Goal: Information Seeking & Learning: Find specific fact

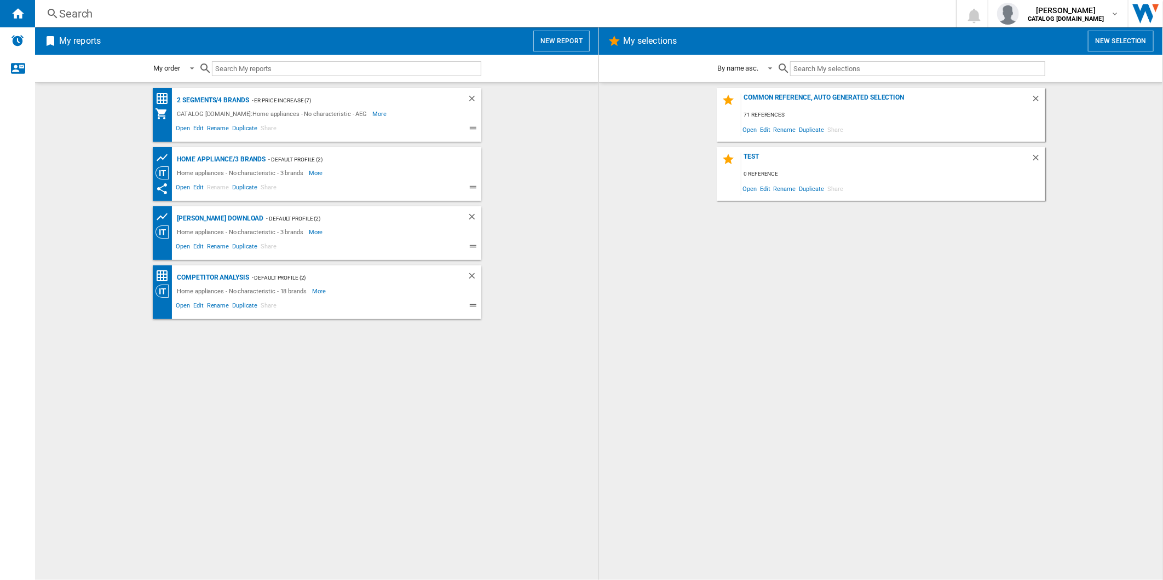
click at [583, 34] on button "New report" at bounding box center [561, 41] width 56 height 21
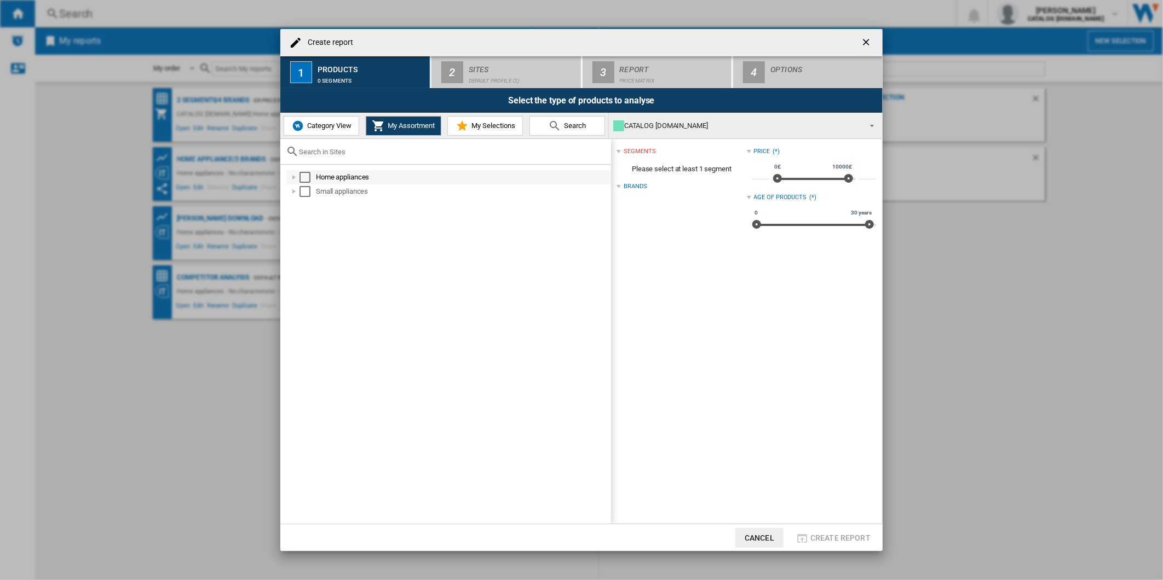
click at [306, 176] on div "Select" at bounding box center [305, 177] width 11 height 11
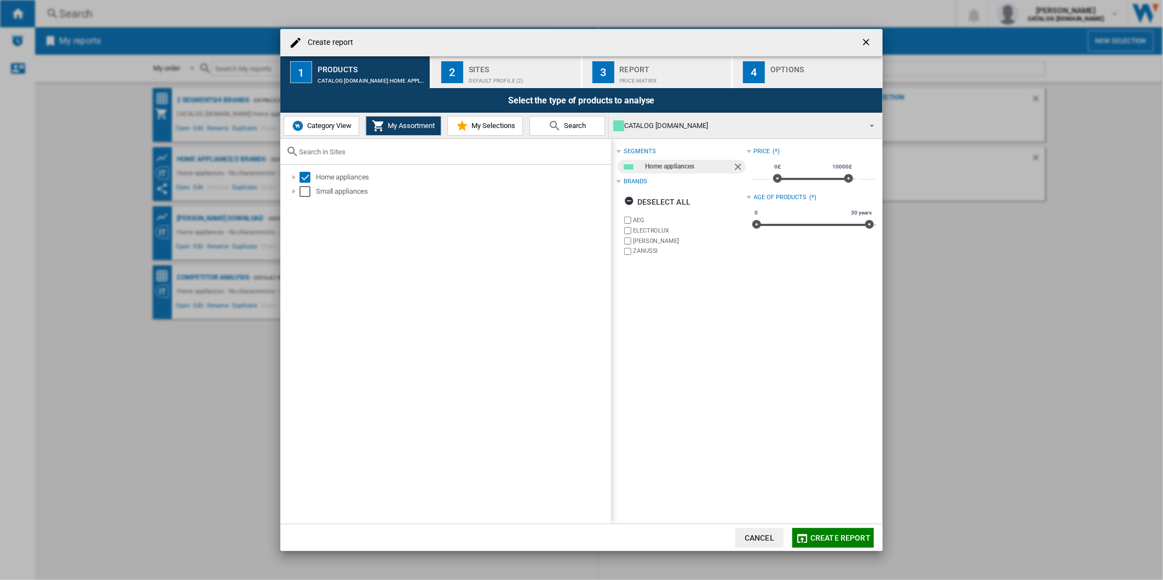
click at [641, 230] on label "ELECTROLUX" at bounding box center [689, 231] width 113 height 8
drag, startPoint x: 637, startPoint y: 245, endPoint x: 637, endPoint y: 252, distance: 7.1
click at [637, 246] on label "ZANUSSI" at bounding box center [684, 251] width 124 height 10
click at [637, 256] on label "ZANUSSI" at bounding box center [684, 251] width 124 height 10
click at [636, 250] on label "ZANUSSI" at bounding box center [689, 251] width 113 height 8
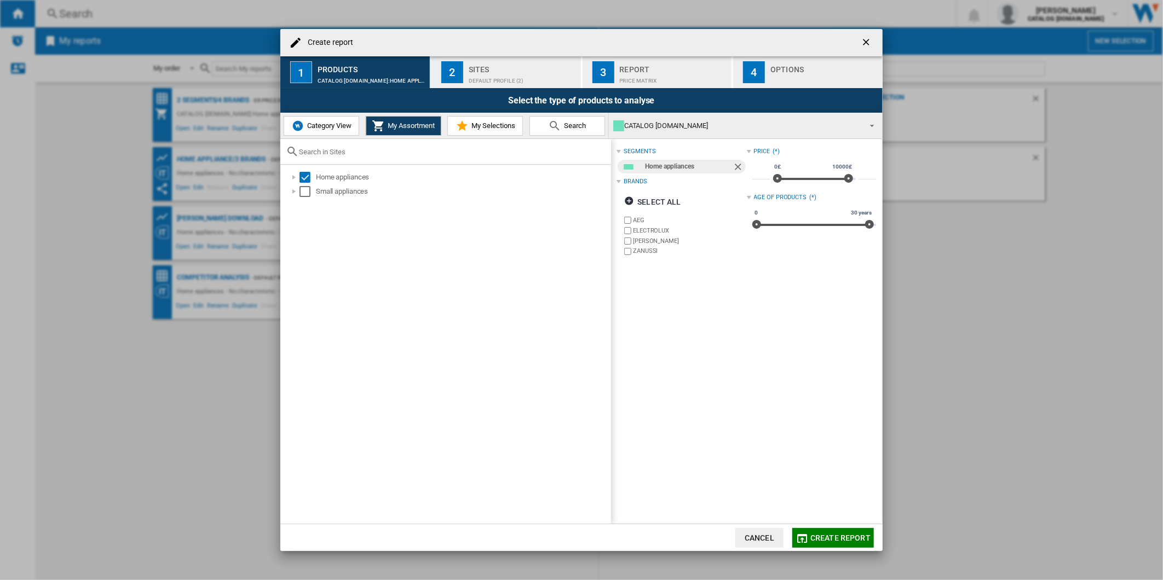
click at [637, 233] on label "ELECTROLUX" at bounding box center [689, 231] width 113 height 8
click at [497, 88] on md-dialog-content "Create report 1 Products CATALOG [DOMAIN_NAME]:Home appliances 2 Sites Default …" at bounding box center [581, 290] width 602 height 522
click at [494, 78] on div "Default profile (2)" at bounding box center [523, 77] width 108 height 11
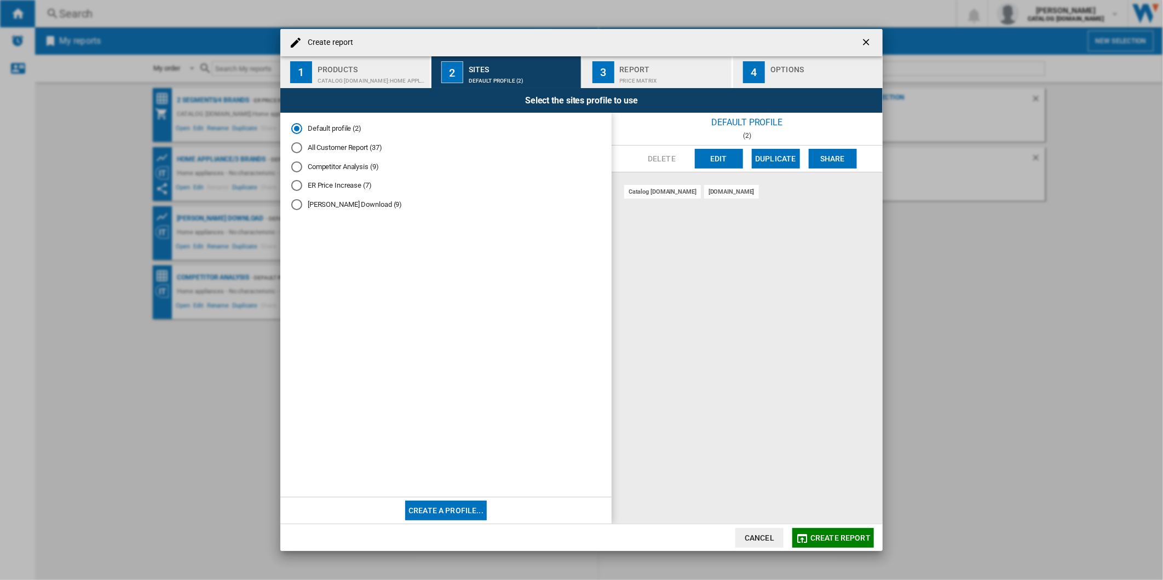
click at [721, 159] on button "Edit" at bounding box center [719, 159] width 48 height 20
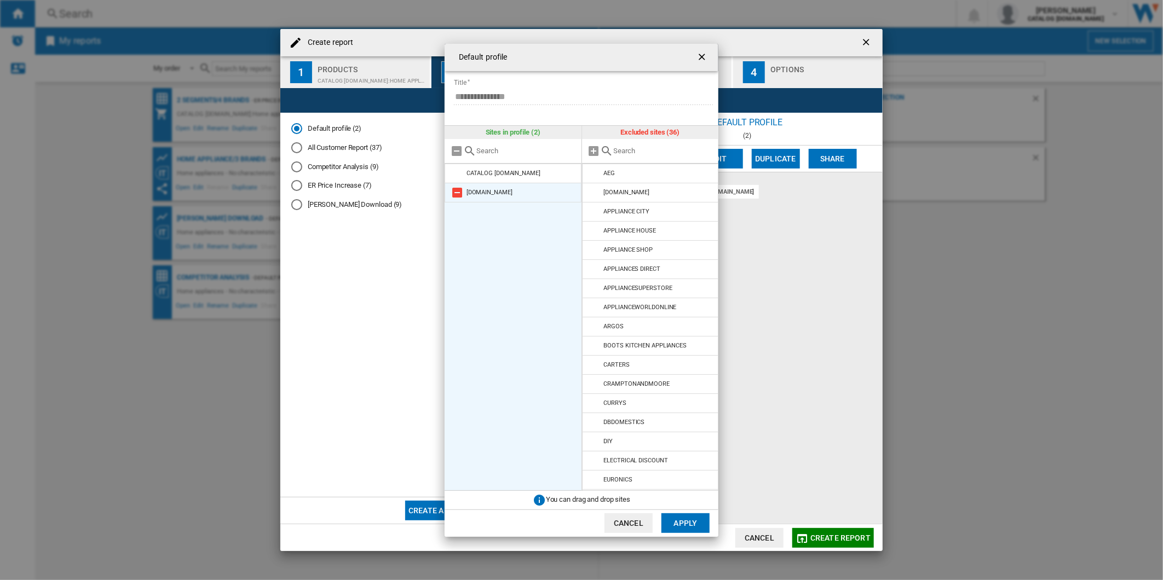
click at [457, 194] on md-icon at bounding box center [457, 192] width 13 height 13
click at [705, 54] on ng-md-icon "getI18NText('BUTTONS.CLOSE_DIALOG')" at bounding box center [702, 57] width 13 height 13
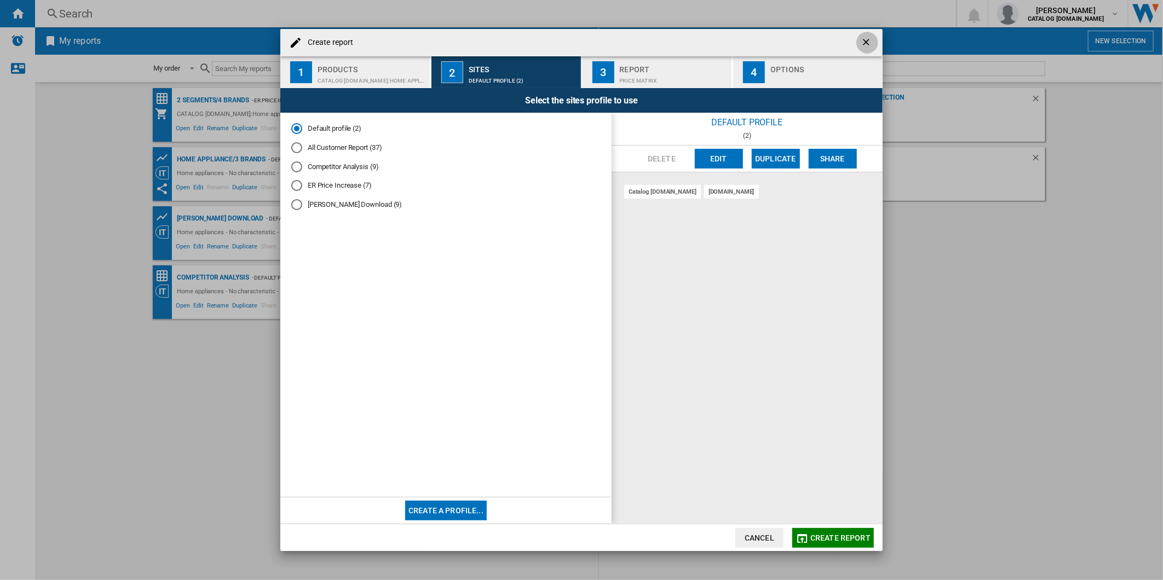
click at [861, 44] on ng-md-icon "getI18NText('BUTTONS.CLOSE_DIALOG')" at bounding box center [867, 43] width 13 height 13
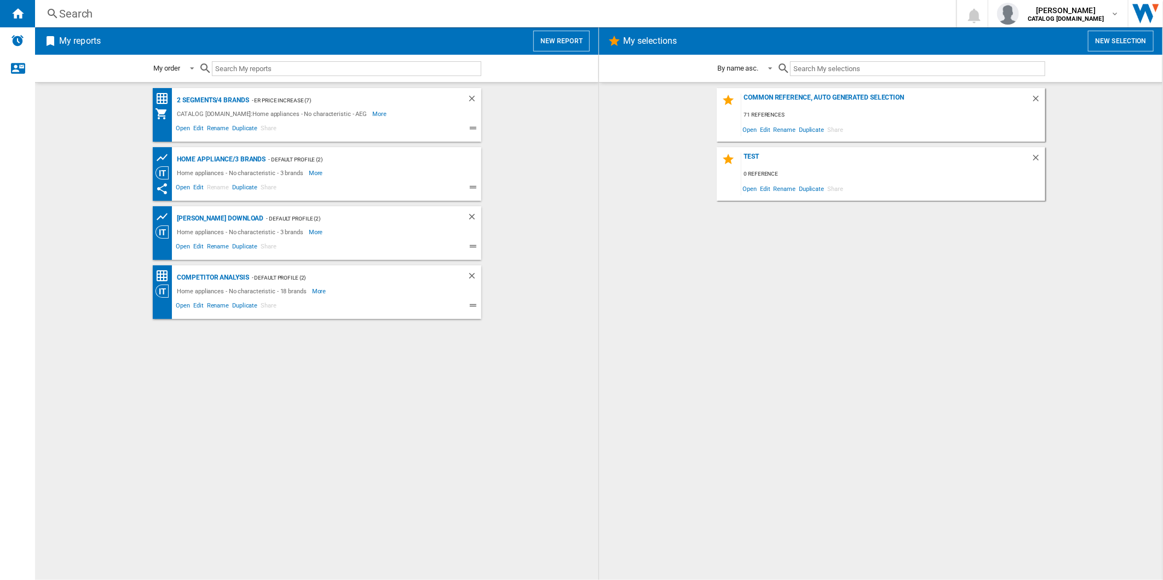
click at [578, 41] on button "New report" at bounding box center [561, 41] width 56 height 21
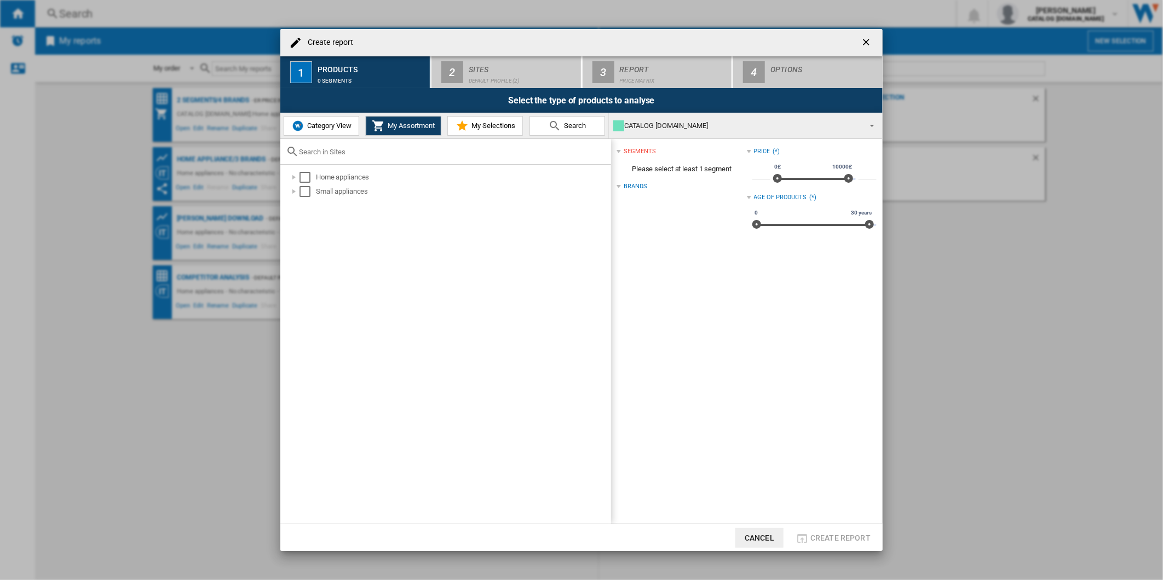
click at [873, 48] on button "button" at bounding box center [867, 43] width 22 height 22
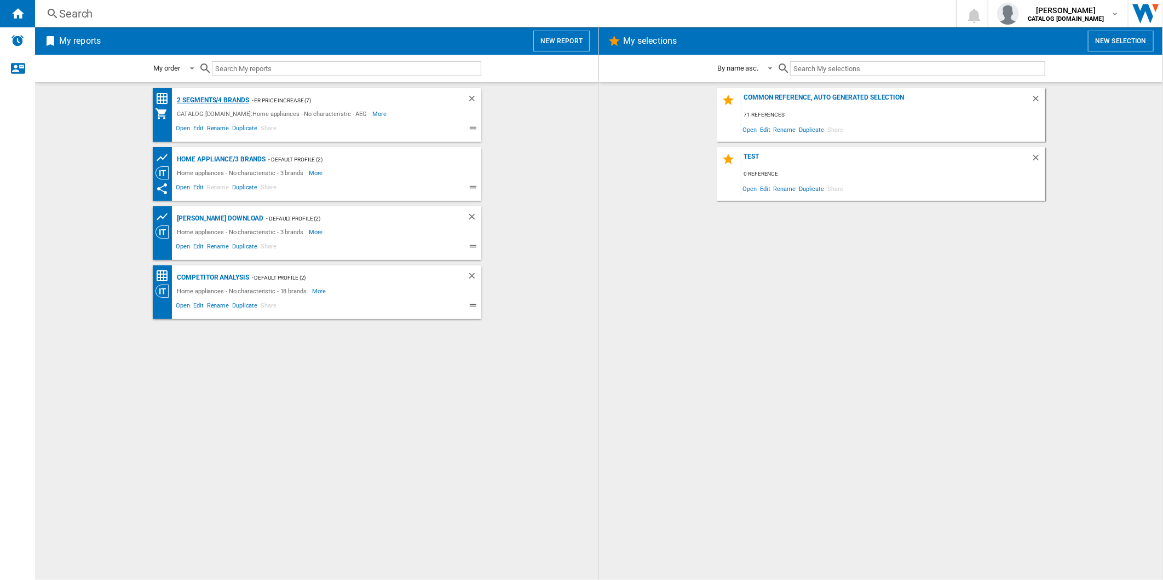
click at [234, 97] on div "2 segments/4 brands" at bounding box center [212, 101] width 74 height 14
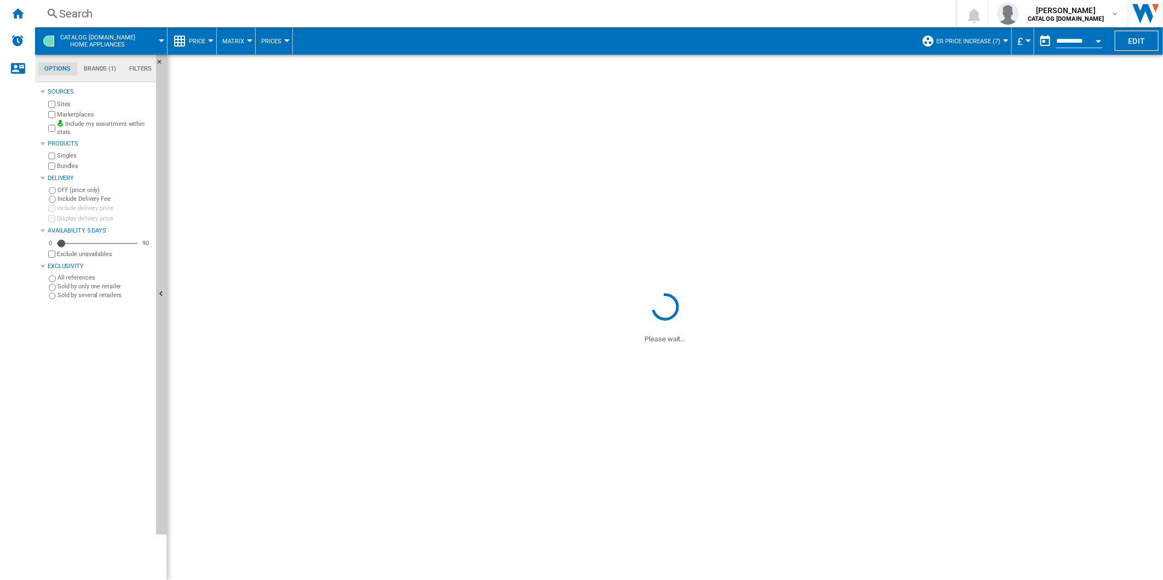
click at [983, 38] on span "ER Price Increase (7)" at bounding box center [968, 41] width 64 height 7
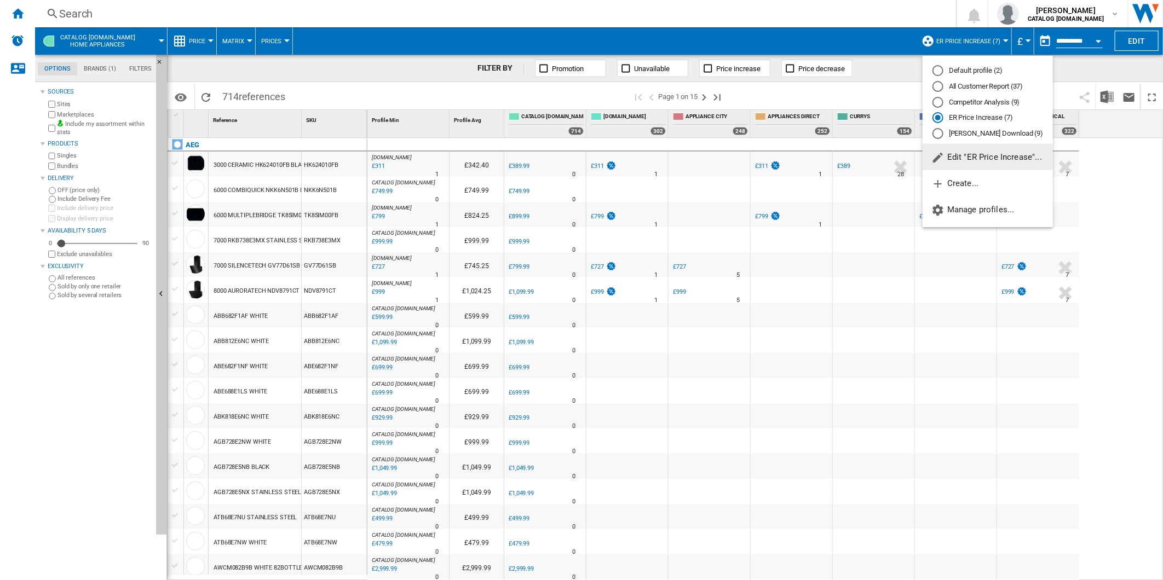
click at [962, 89] on md-radio-button "All Customer Report (37)" at bounding box center [987, 87] width 111 height 10
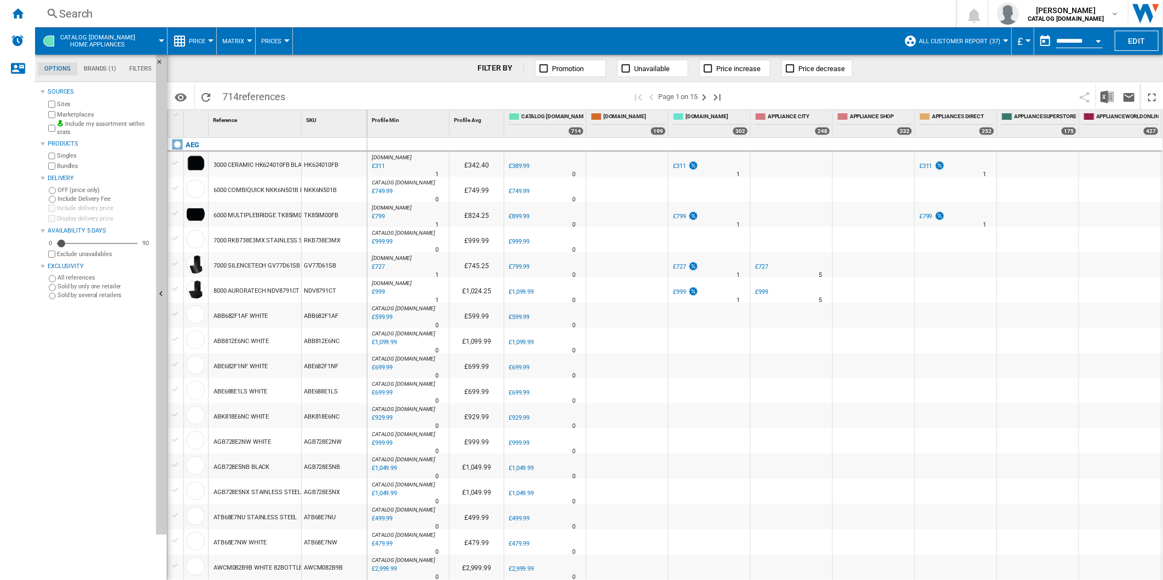
click at [444, 16] on div "Search" at bounding box center [493, 13] width 868 height 15
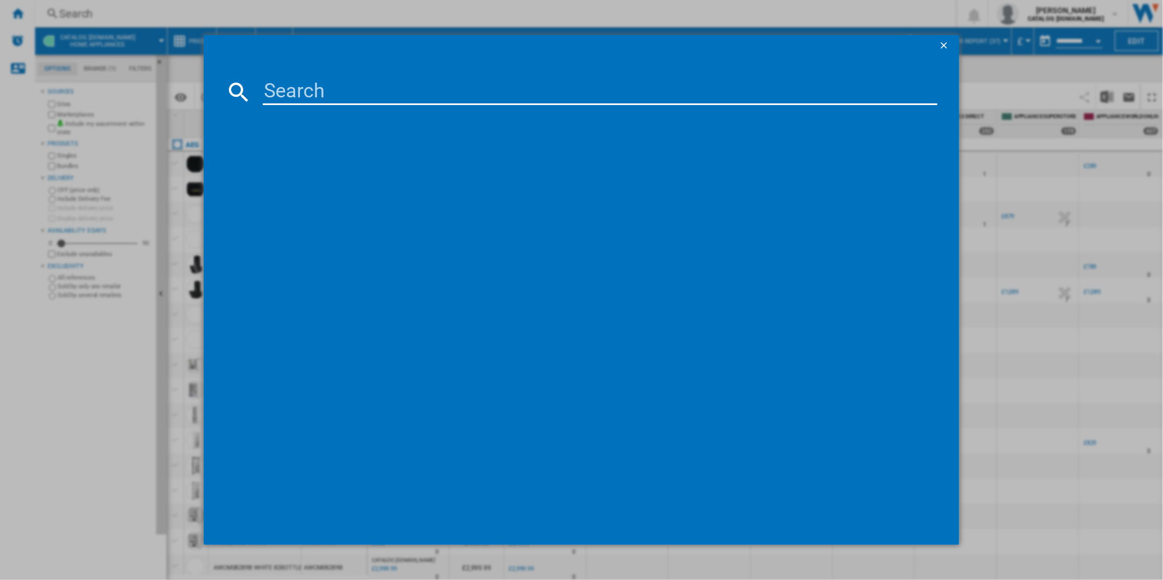
click at [365, 92] on input at bounding box center [600, 92] width 675 height 26
paste input "CCE84543FB"
type input "CCE84543FB"
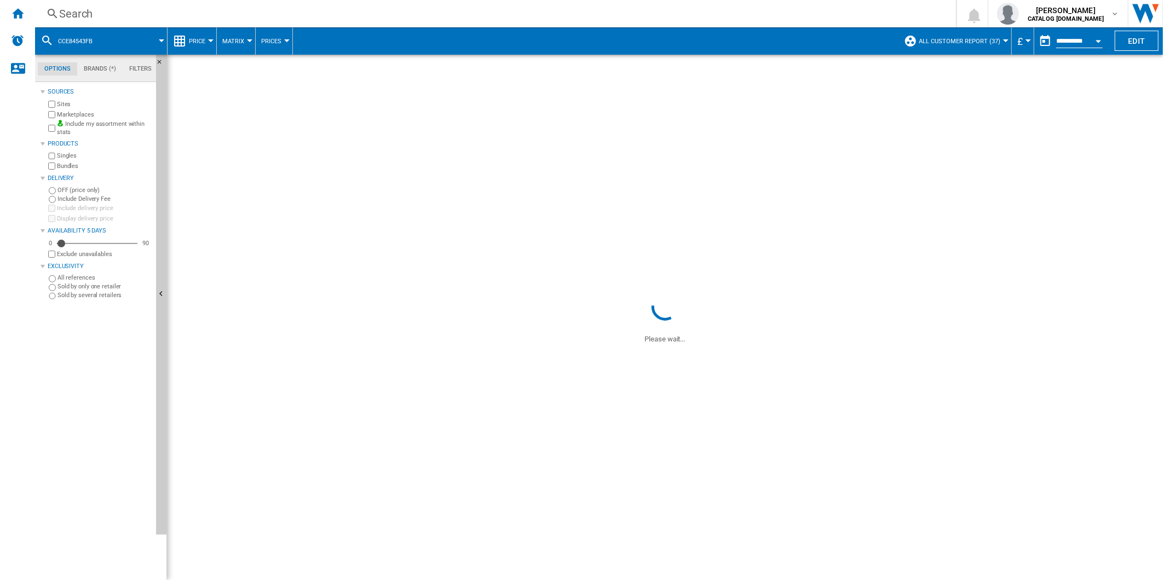
click at [72, 201] on label "Include Delivery Fee" at bounding box center [104, 199] width 94 height 8
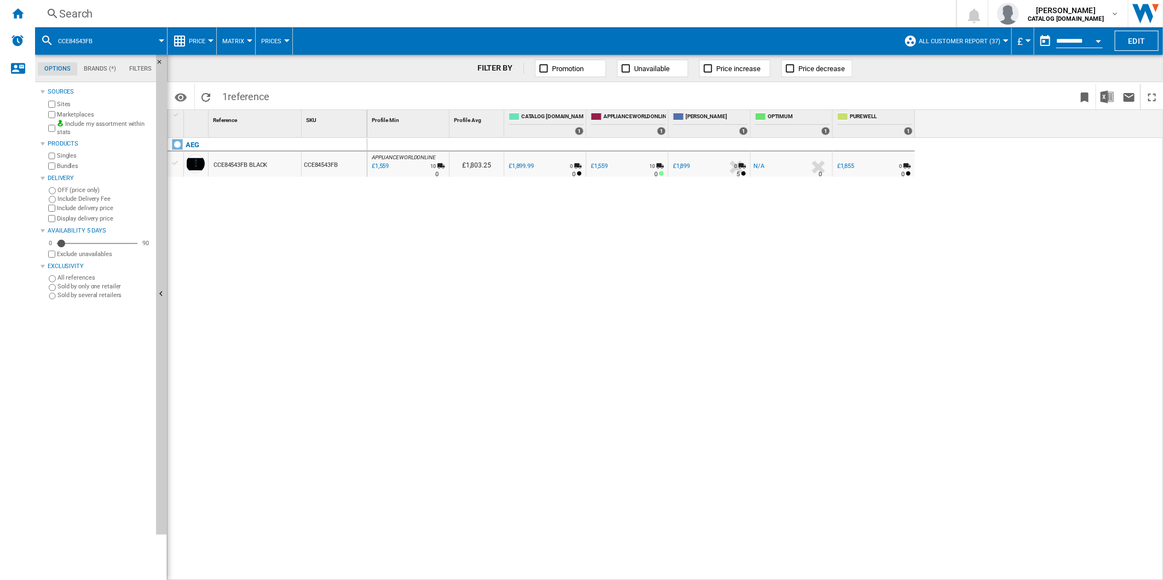
click at [1045, 37] on button "button" at bounding box center [1045, 41] width 22 height 22
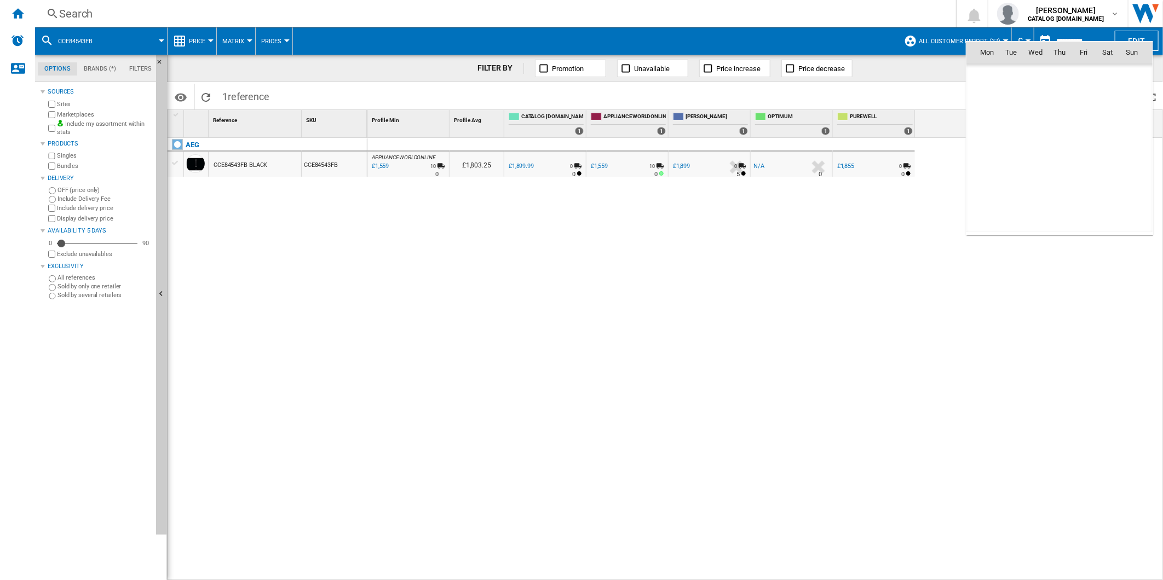
scroll to position [5224, 0]
click at [994, 76] on span "[DATE]" at bounding box center [991, 75] width 22 height 9
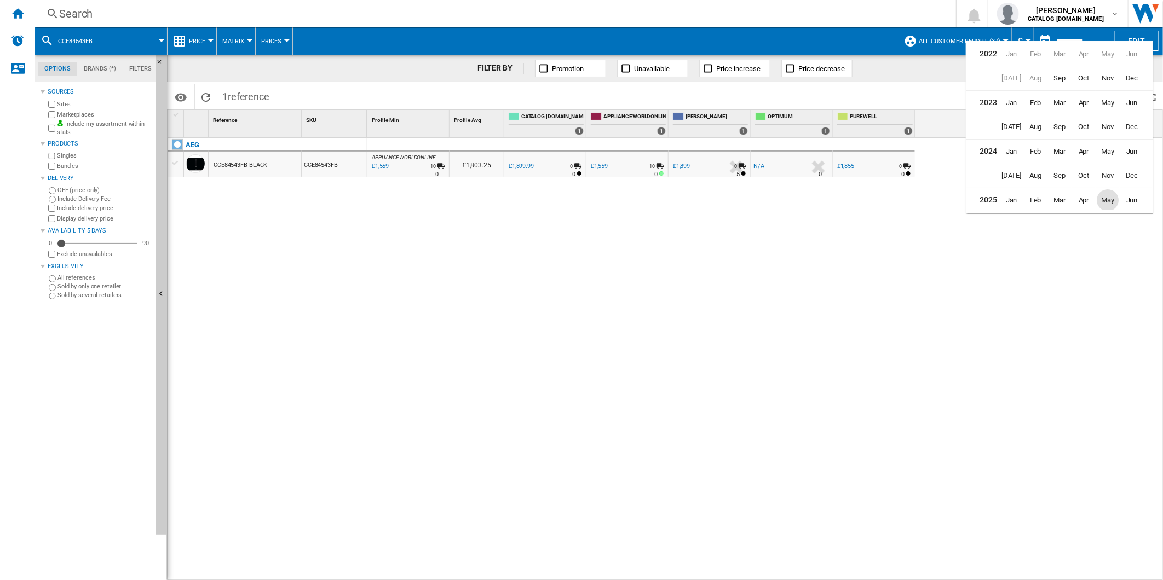
scroll to position [26, 0]
click at [1036, 196] on span "Aug" at bounding box center [1035, 198] width 22 height 22
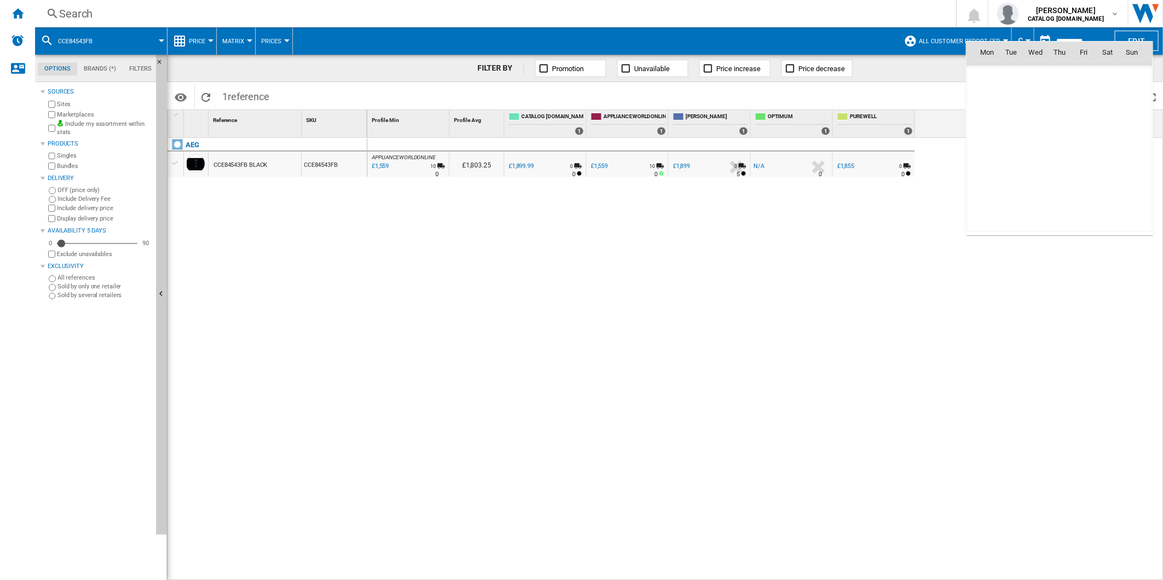
scroll to position [5079, 0]
click at [1087, 78] on span "1" at bounding box center [1084, 76] width 22 height 22
type input "**********"
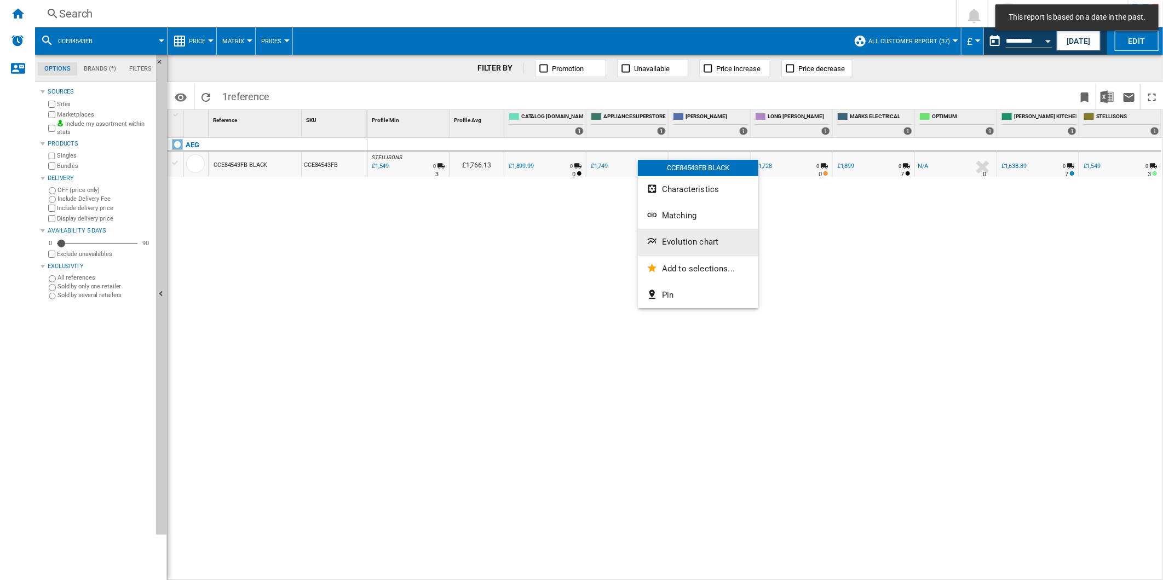
click at [683, 239] on span "Evolution chart" at bounding box center [690, 242] width 56 height 10
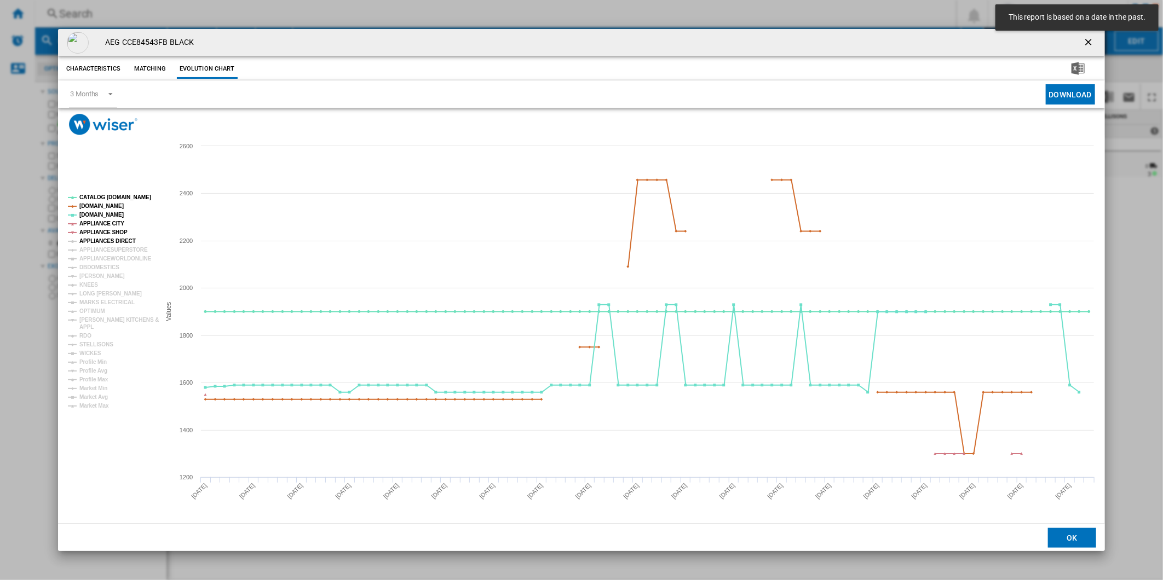
click at [105, 241] on tspan "APPLIANCES DIRECT" at bounding box center [107, 241] width 56 height 6
click at [107, 251] on tspan "APPLIANCESUPERSTORE" at bounding box center [113, 250] width 68 height 6
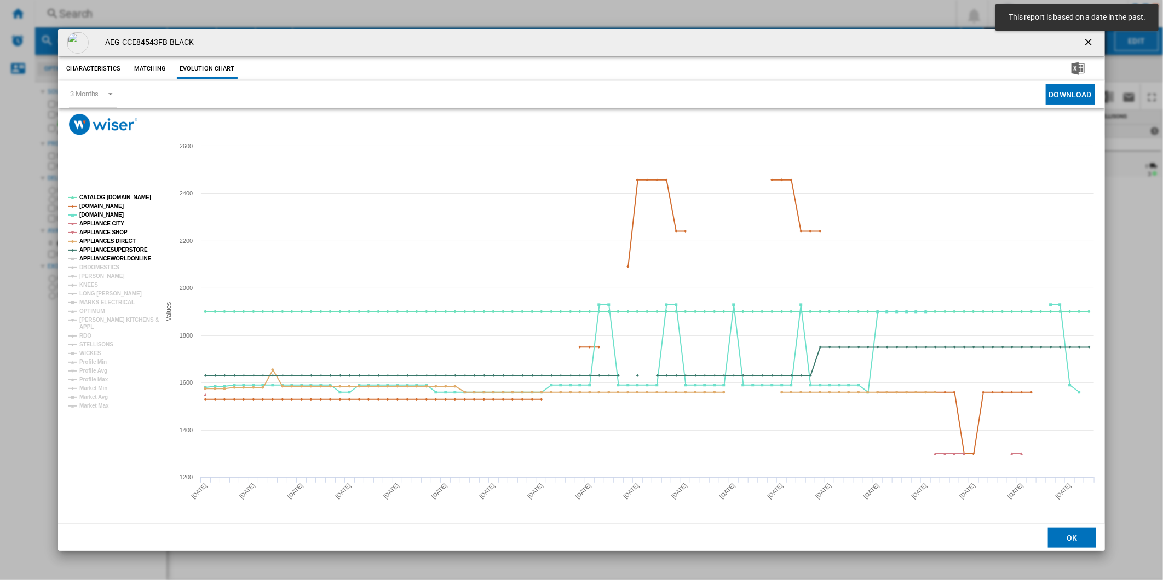
click at [106, 260] on tspan "APPLIANCEWORLDONLINE" at bounding box center [115, 259] width 72 height 6
click at [97, 267] on tspan "DBDOMESTICS" at bounding box center [99, 267] width 40 height 6
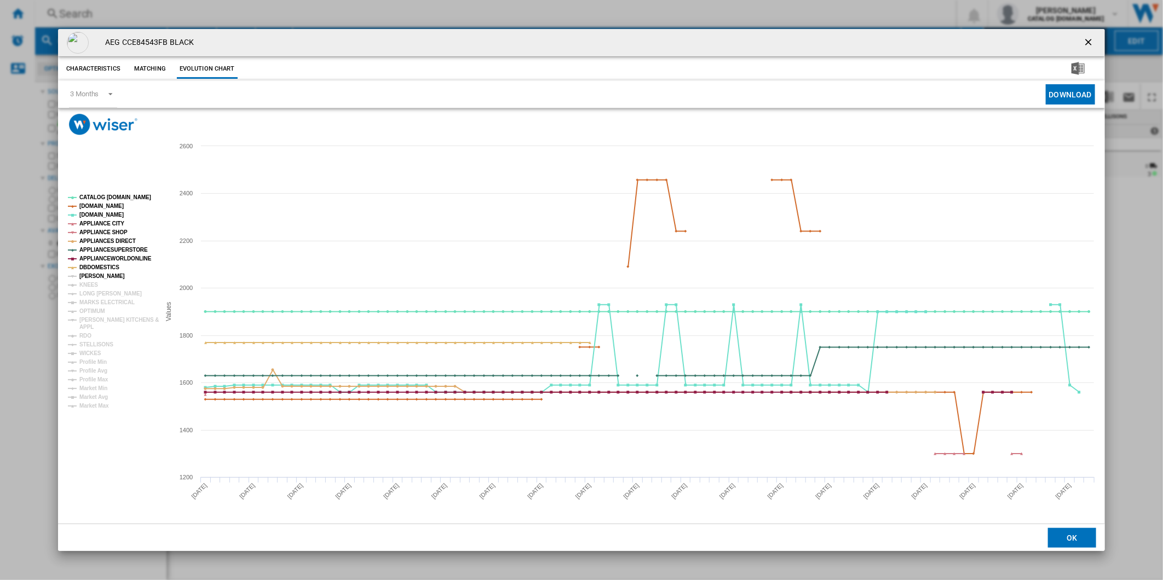
drag, startPoint x: 94, startPoint y: 277, endPoint x: 87, endPoint y: 285, distance: 11.3
click at [93, 278] on tspan "[PERSON_NAME]" at bounding box center [101, 276] width 45 height 6
drag, startPoint x: 87, startPoint y: 285, endPoint x: 92, endPoint y: 291, distance: 8.1
click at [87, 286] on tspan "KNEES" at bounding box center [88, 285] width 19 height 6
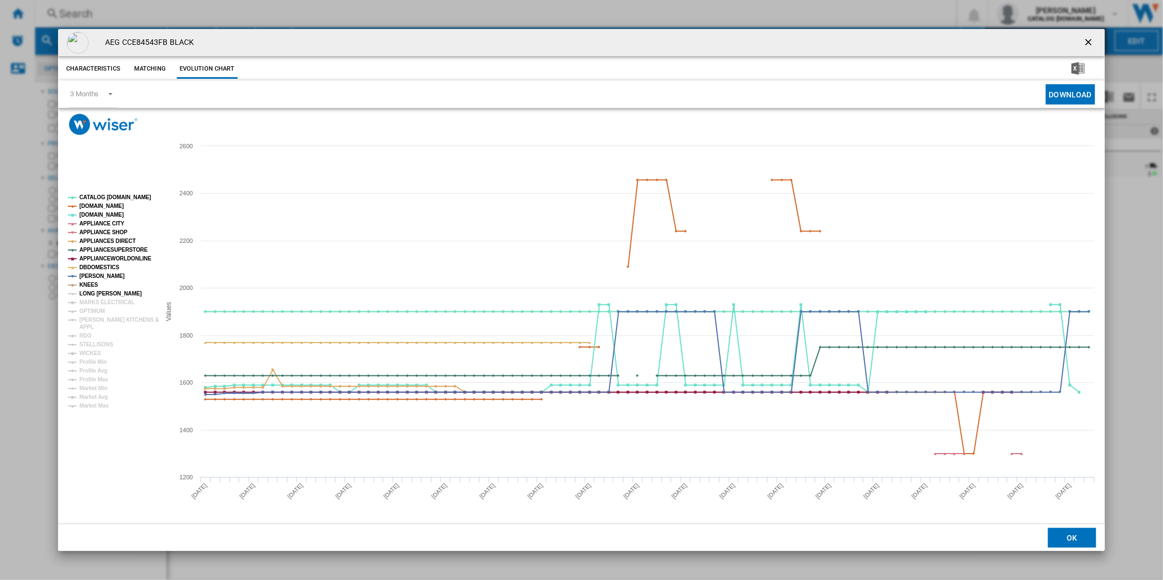
click at [94, 293] on tspan "LONG [PERSON_NAME]" at bounding box center [110, 294] width 62 height 6
click at [96, 306] on tspan "MARKS ELECTRICAL" at bounding box center [106, 303] width 55 height 6
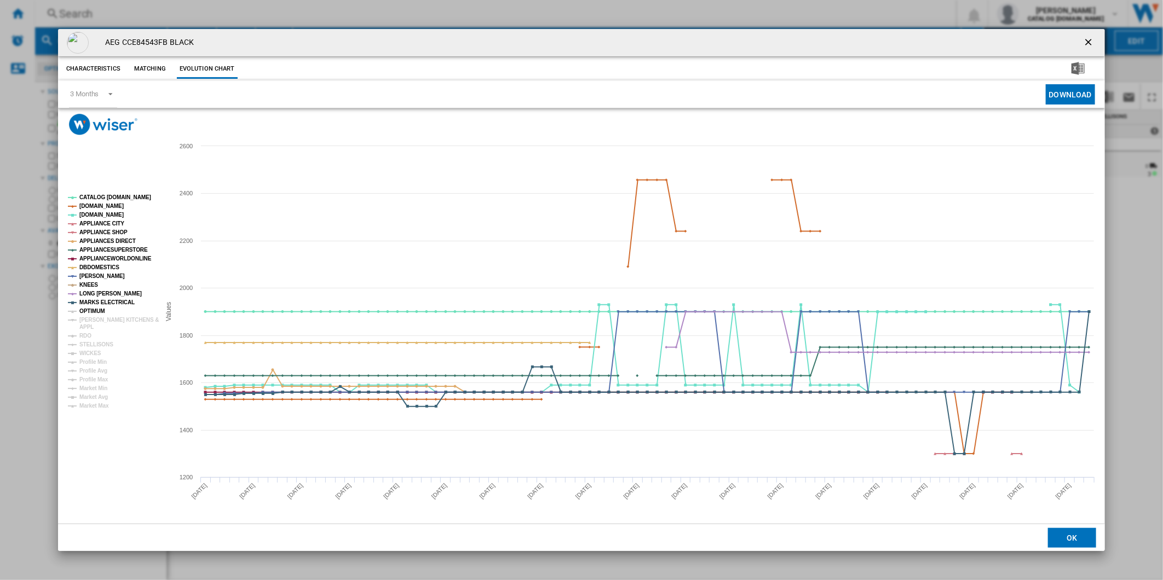
click at [96, 313] on tspan "OPTIMUM" at bounding box center [92, 311] width 26 height 6
click at [95, 321] on tspan "[PERSON_NAME] KITCHENS &" at bounding box center [118, 320] width 79 height 6
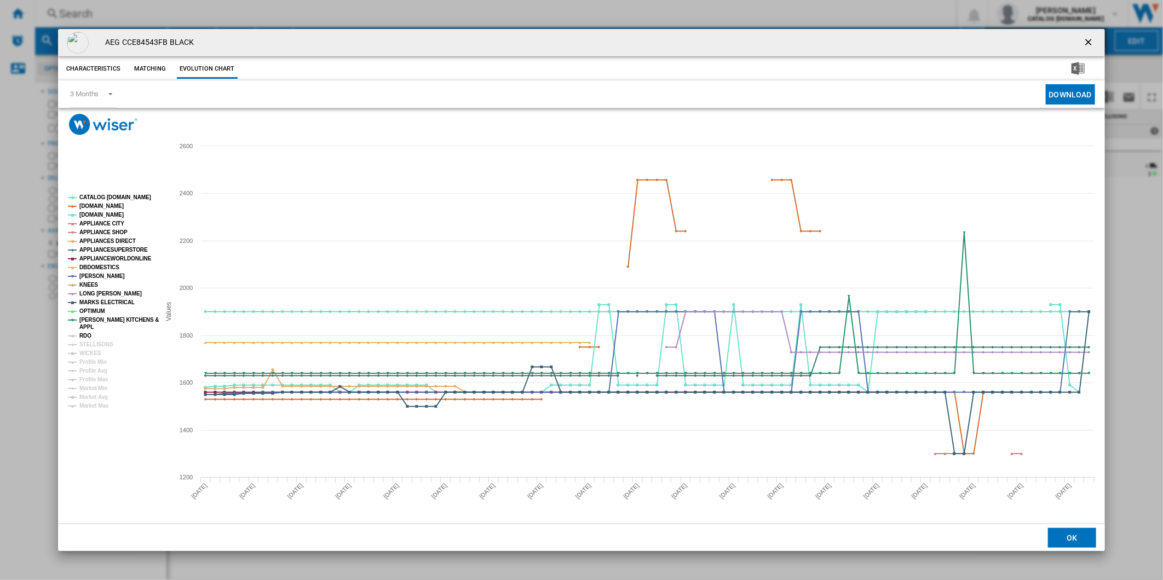
click at [86, 336] on tspan "RDO" at bounding box center [85, 336] width 12 height 6
drag, startPoint x: 93, startPoint y: 348, endPoint x: 91, endPoint y: 354, distance: 6.2
click at [93, 351] on g "CATALOG [DOMAIN_NAME] [DOMAIN_NAME] [DOMAIN_NAME] APPLIANCE CITY APPLIANCE SHOP…" at bounding box center [113, 301] width 91 height 215
click at [91, 355] on tspan "WICKES" at bounding box center [90, 353] width 22 height 6
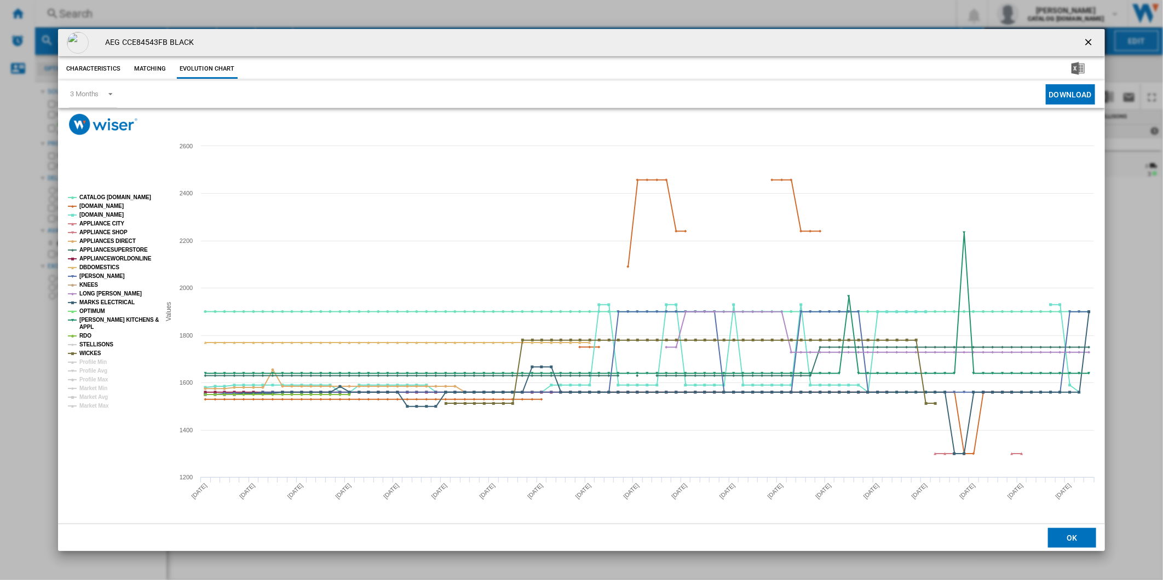
click at [93, 344] on tspan "STELLISONS" at bounding box center [96, 345] width 34 height 6
click at [100, 363] on tspan "Profile Min" at bounding box center [92, 362] width 27 height 6
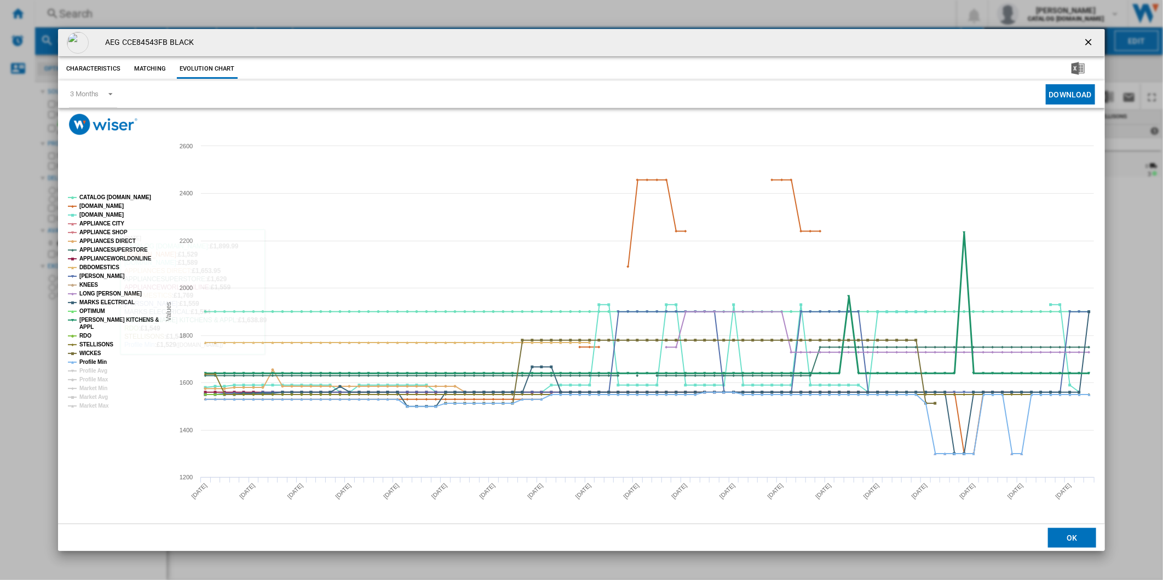
click at [112, 319] on tspan "[PERSON_NAME] KITCHENS &" at bounding box center [118, 320] width 79 height 6
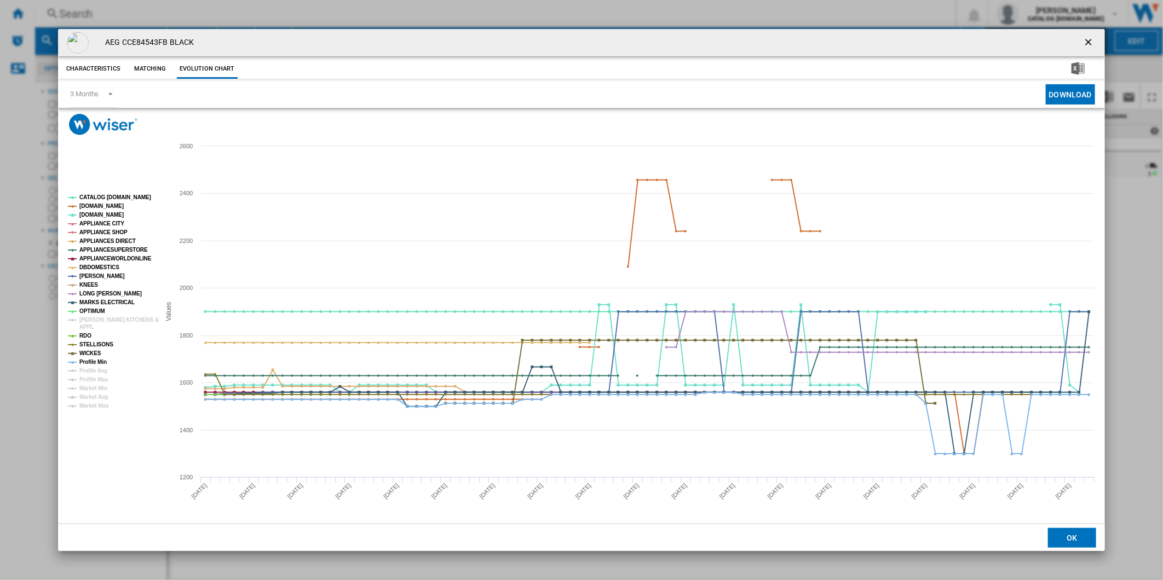
click at [93, 308] on tspan "OPTIMUM" at bounding box center [92, 311] width 26 height 6
click at [97, 291] on tspan "LONG [PERSON_NAME]" at bounding box center [110, 294] width 62 height 6
click at [90, 283] on tspan "KNEES" at bounding box center [88, 285] width 19 height 6
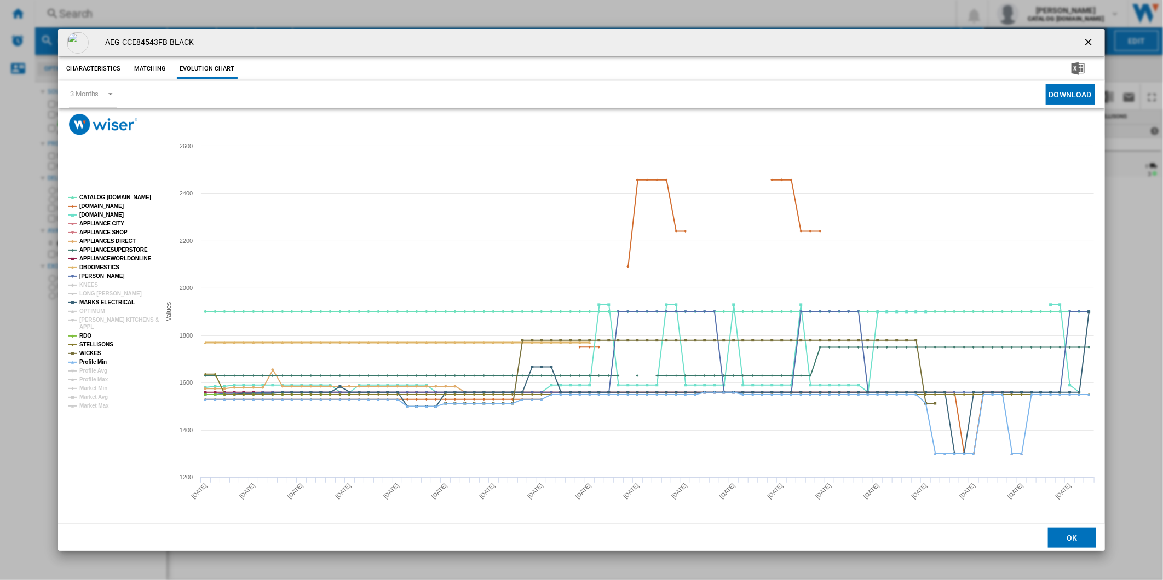
click at [99, 267] on tspan "DBDOMESTICS" at bounding box center [99, 267] width 40 height 6
click at [101, 258] on tspan "APPLIANCEWORLDONLINE" at bounding box center [115, 259] width 72 height 6
click at [107, 249] on tspan "APPLIANCESUPERSTORE" at bounding box center [113, 250] width 68 height 6
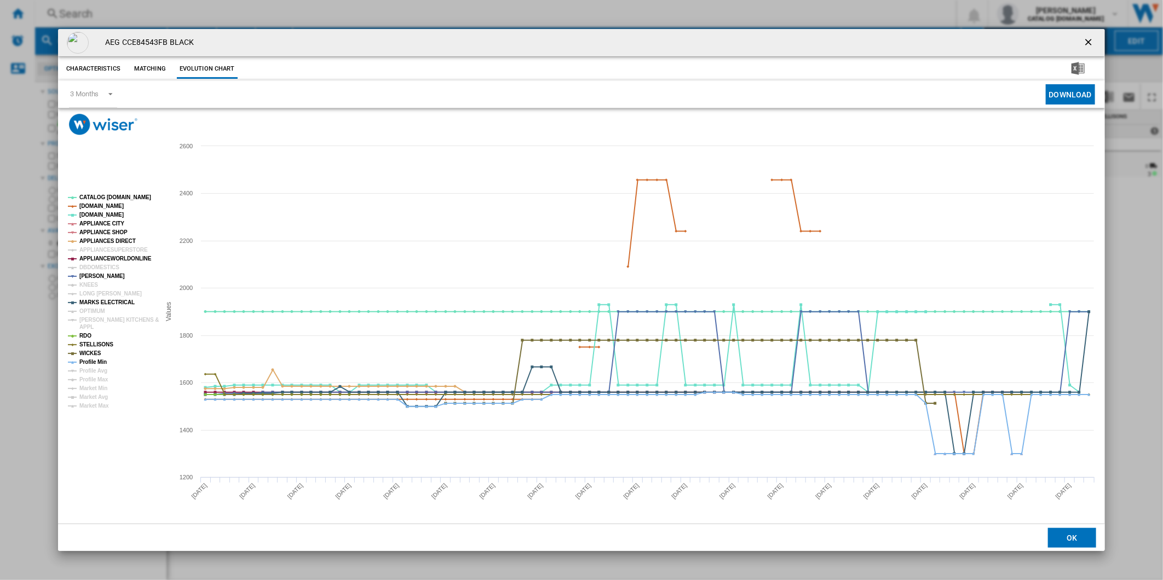
click at [101, 231] on tspan "APPLIANCE SHOP" at bounding box center [103, 232] width 48 height 6
click at [82, 335] on tspan "RDO" at bounding box center [85, 336] width 12 height 6
click at [100, 344] on tspan "STELLISONS" at bounding box center [96, 345] width 34 height 6
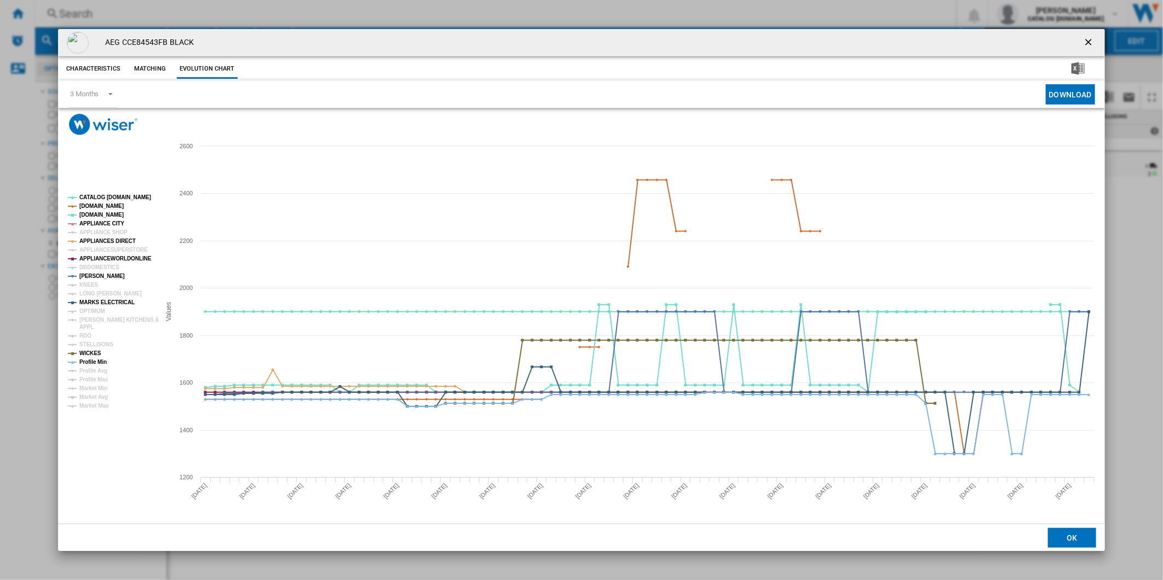
click at [100, 344] on tspan "STELLISONS" at bounding box center [96, 345] width 34 height 6
click at [116, 261] on tspan "APPLIANCEWORLDONLINE" at bounding box center [115, 259] width 72 height 6
click at [101, 300] on tspan "MARKS ELECTRICAL" at bounding box center [106, 303] width 55 height 6
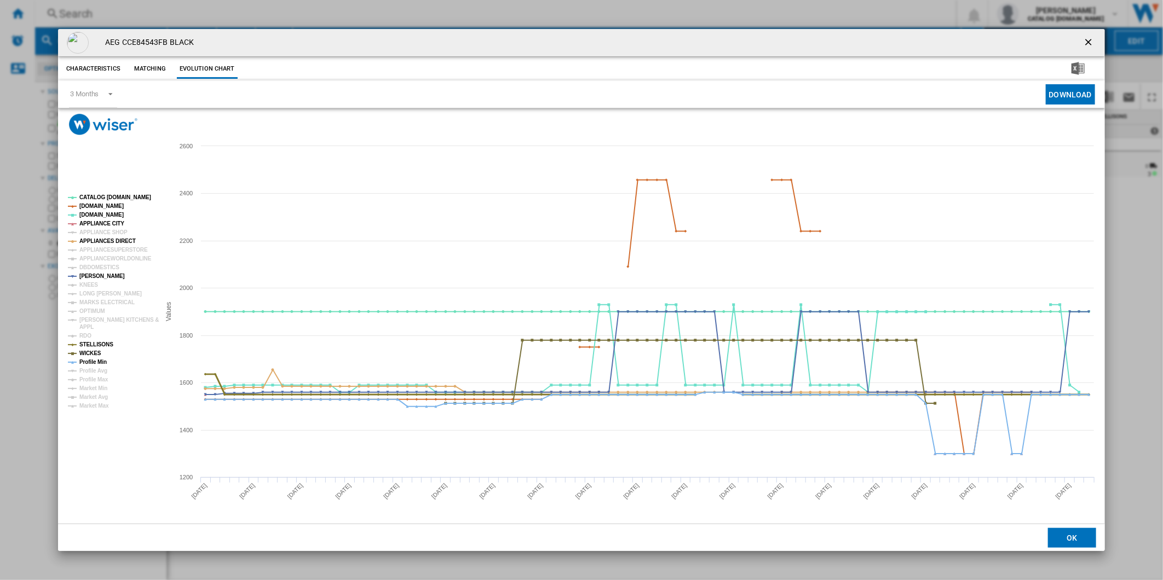
click at [94, 342] on tspan "STELLISONS" at bounding box center [96, 345] width 34 height 6
click at [93, 352] on tspan "WICKES" at bounding box center [90, 353] width 22 height 6
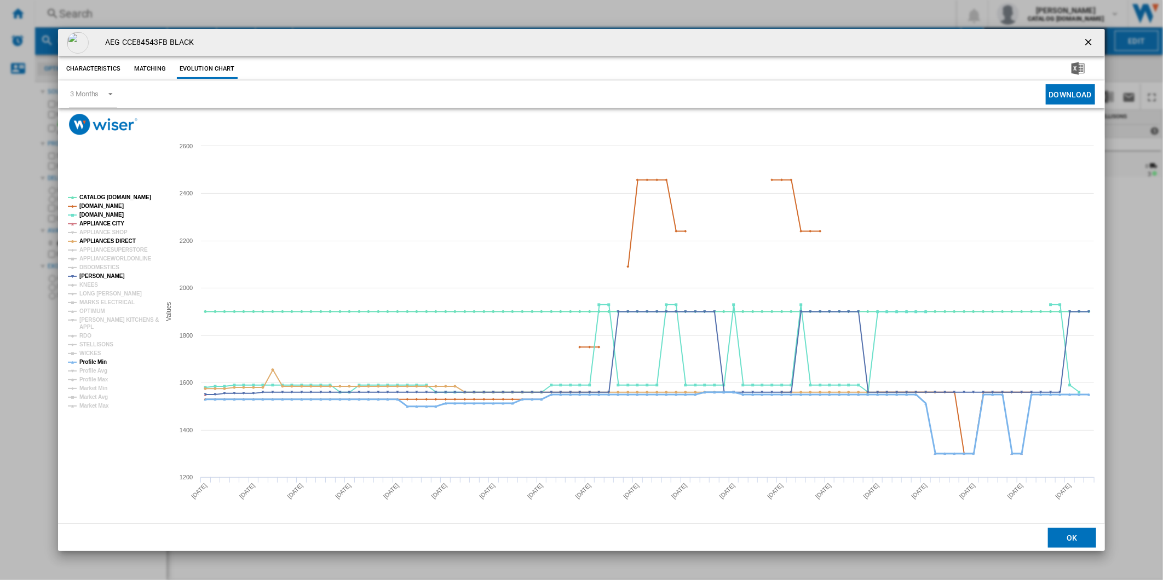
click at [95, 360] on tspan "Profile Min" at bounding box center [92, 362] width 27 height 6
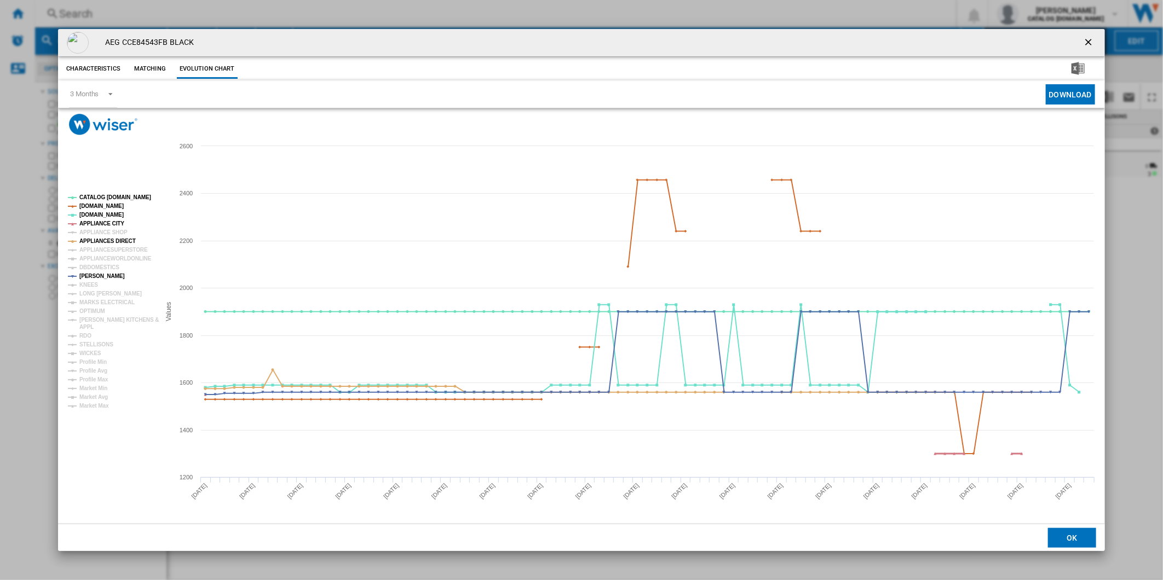
click at [103, 225] on tspan "APPLIANCE CITY" at bounding box center [101, 224] width 45 height 6
click at [101, 205] on tspan "[DOMAIN_NAME]" at bounding box center [101, 206] width 44 height 6
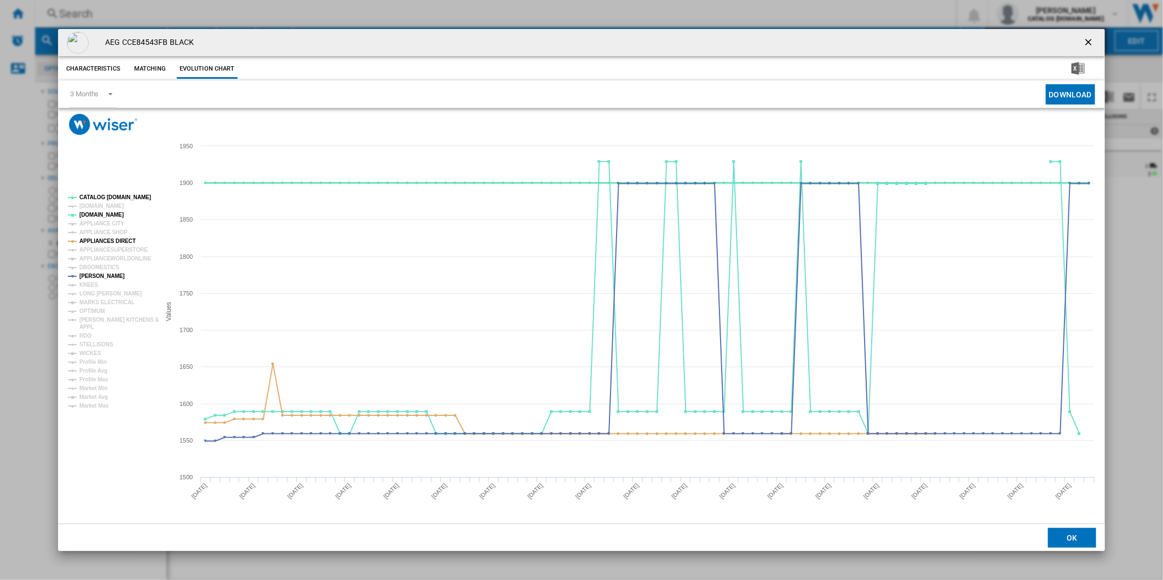
click at [110, 195] on tspan "CATALOG [DOMAIN_NAME]" at bounding box center [115, 197] width 72 height 6
drag, startPoint x: 168, startPoint y: 41, endPoint x: 121, endPoint y: 44, distance: 46.7
click at [121, 44] on h4 "AEG CCE84543FB BLACK" at bounding box center [147, 42] width 94 height 11
copy h4 "CCE84543FB"
